Goal: Information Seeking & Learning: Understand process/instructions

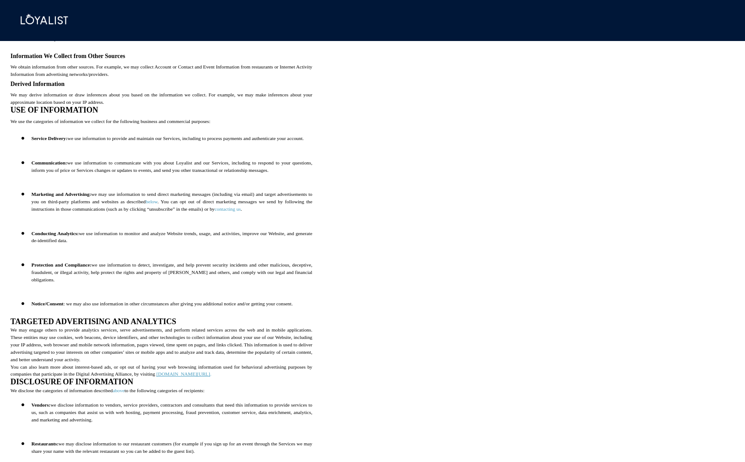
scroll to position [782, 0]
